Goal: Find contact information: Find contact information

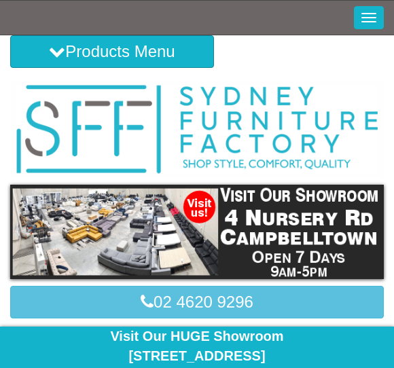
click at [304, 237] on img at bounding box center [197, 232] width 374 height 94
click at [152, 230] on img at bounding box center [197, 232] width 374 height 94
click at [302, 340] on div "Visit Our HUGE Showroom 4 Nursery Rd Campbelltown Open 7 Days 9am to 5pm" at bounding box center [197, 356] width 374 height 58
click at [321, 330] on div "Visit Our HUGE Showroom 4 Nursery Rd Campbelltown Open 7 Days 9am to 5pm" at bounding box center [197, 356] width 374 height 58
click at [81, 213] on img at bounding box center [197, 232] width 374 height 94
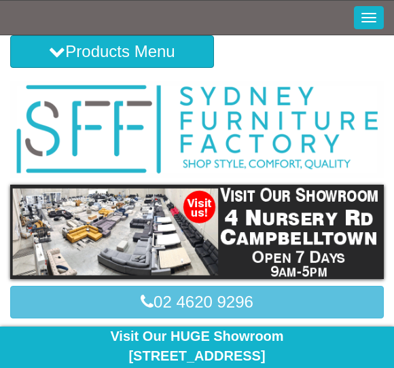
click at [335, 222] on img at bounding box center [197, 232] width 374 height 94
click at [270, 355] on div "Visit Our HUGE Showroom 4 Nursery Rd Campbelltown Open 7 Days 9am to 5pm" at bounding box center [197, 356] width 374 height 58
click at [330, 339] on div "Visit Our HUGE Showroom 4 Nursery Rd Campbelltown Open 7 Days 9am to 5pm" at bounding box center [197, 356] width 374 height 58
click at [230, 335] on div "Visit Our HUGE Showroom 4 Nursery Rd Campbelltown Open 7 Days 9am to 5pm" at bounding box center [197, 356] width 374 height 58
click at [139, 317] on link "02 4620 9296" at bounding box center [197, 302] width 374 height 33
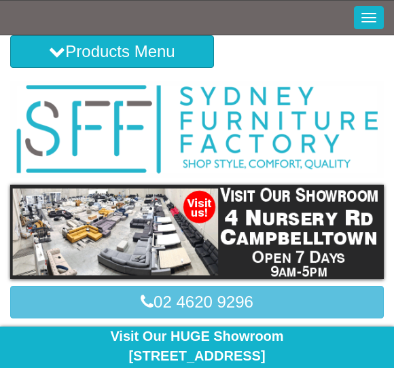
click at [375, 7] on button "Toggle Navigation" at bounding box center [369, 17] width 30 height 23
click at [154, 211] on img at bounding box center [197, 232] width 374 height 94
click at [92, 231] on img at bounding box center [197, 232] width 374 height 94
click at [275, 122] on img at bounding box center [197, 130] width 374 height 97
click at [90, 222] on img at bounding box center [197, 232] width 374 height 94
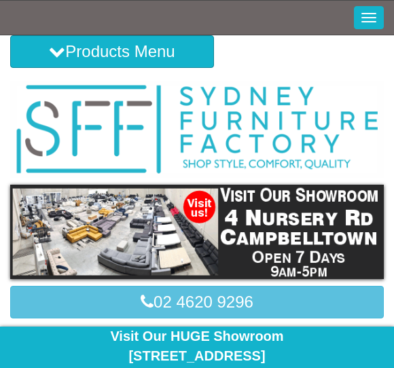
click at [118, 220] on img at bounding box center [197, 232] width 374 height 94
click at [307, 222] on img at bounding box center [197, 232] width 374 height 94
click at [192, 202] on img at bounding box center [197, 232] width 374 height 94
click at [200, 202] on img at bounding box center [197, 232] width 374 height 94
click at [239, 337] on div "Visit Our HUGE Showroom 4 Nursery Rd Campbelltown Open 7 Days 9am to 5pm" at bounding box center [197, 356] width 374 height 58
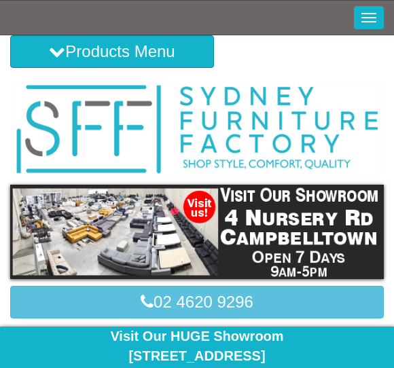
scroll to position [37, 0]
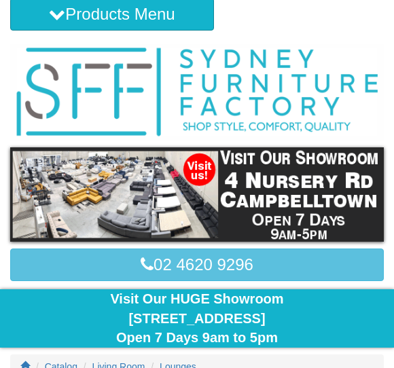
click at [317, 309] on div "Visit Our HUGE Showroom 4 Nursery Rd Campbelltown Open 7 Days 9am to 5pm" at bounding box center [197, 319] width 374 height 58
click at [266, 317] on div "Visit Our HUGE Showroom 4 Nursery Rd Campbelltown Open 7 Days 9am to 5pm" at bounding box center [197, 319] width 374 height 58
click at [272, 304] on div "Visit Our HUGE Showroom 4 Nursery Rd Campbelltown Open 7 Days 9am to 5pm" at bounding box center [197, 319] width 374 height 58
click at [330, 193] on img at bounding box center [197, 194] width 374 height 94
click at [210, 162] on img at bounding box center [197, 194] width 374 height 94
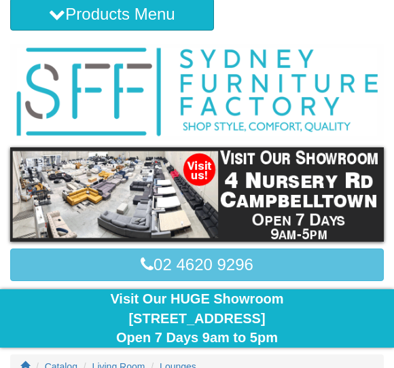
click at [292, 65] on img at bounding box center [197, 92] width 374 height 97
click at [160, 3] on button "Products Menu" at bounding box center [112, 14] width 204 height 33
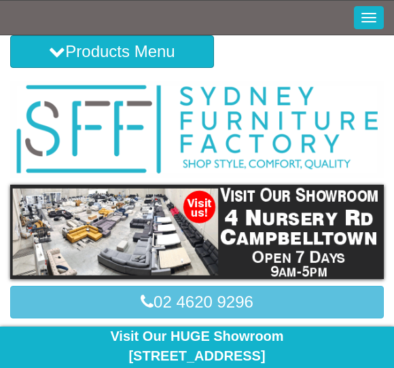
click at [362, 17] on span "button" at bounding box center [369, 17] width 15 height 1
